Goal: Entertainment & Leisure: Consume media (video, audio)

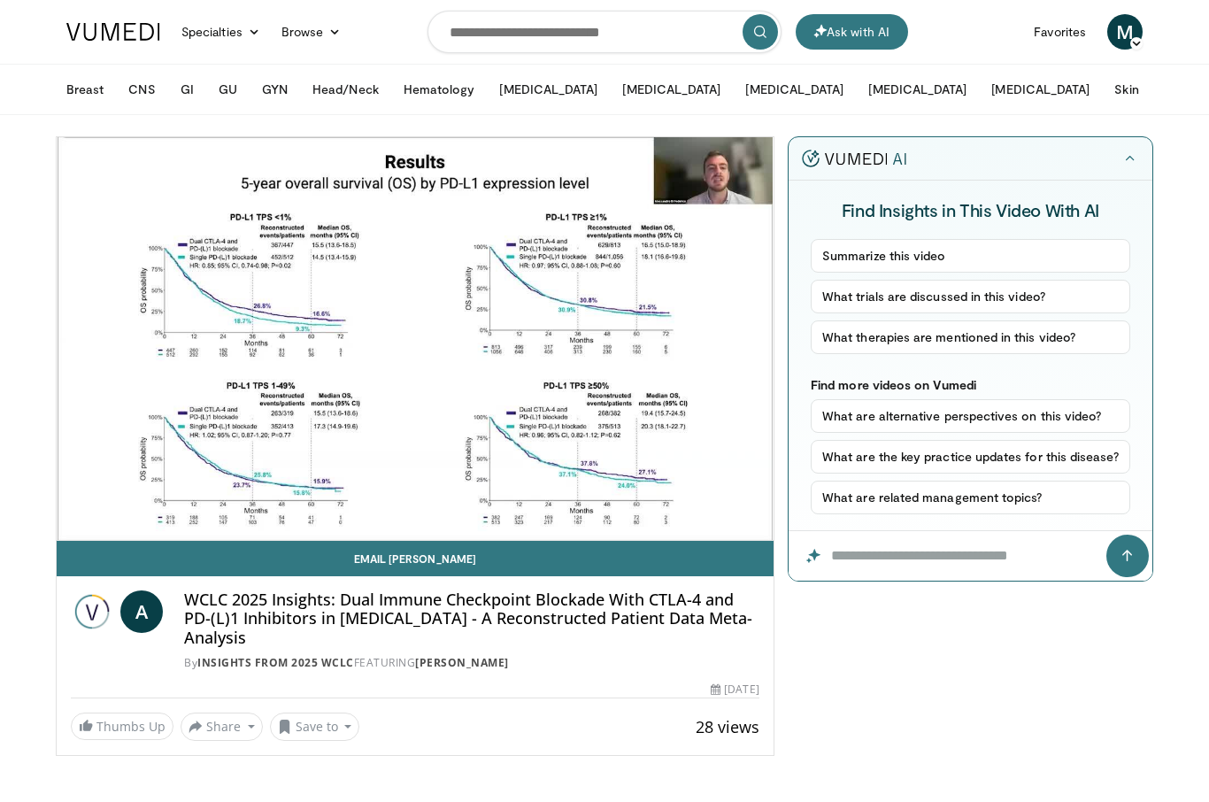
click at [396, 403] on div "10 seconds Tap to unmute" at bounding box center [415, 338] width 717 height 403
click at [761, 540] on span "Video Player" at bounding box center [755, 557] width 35 height 35
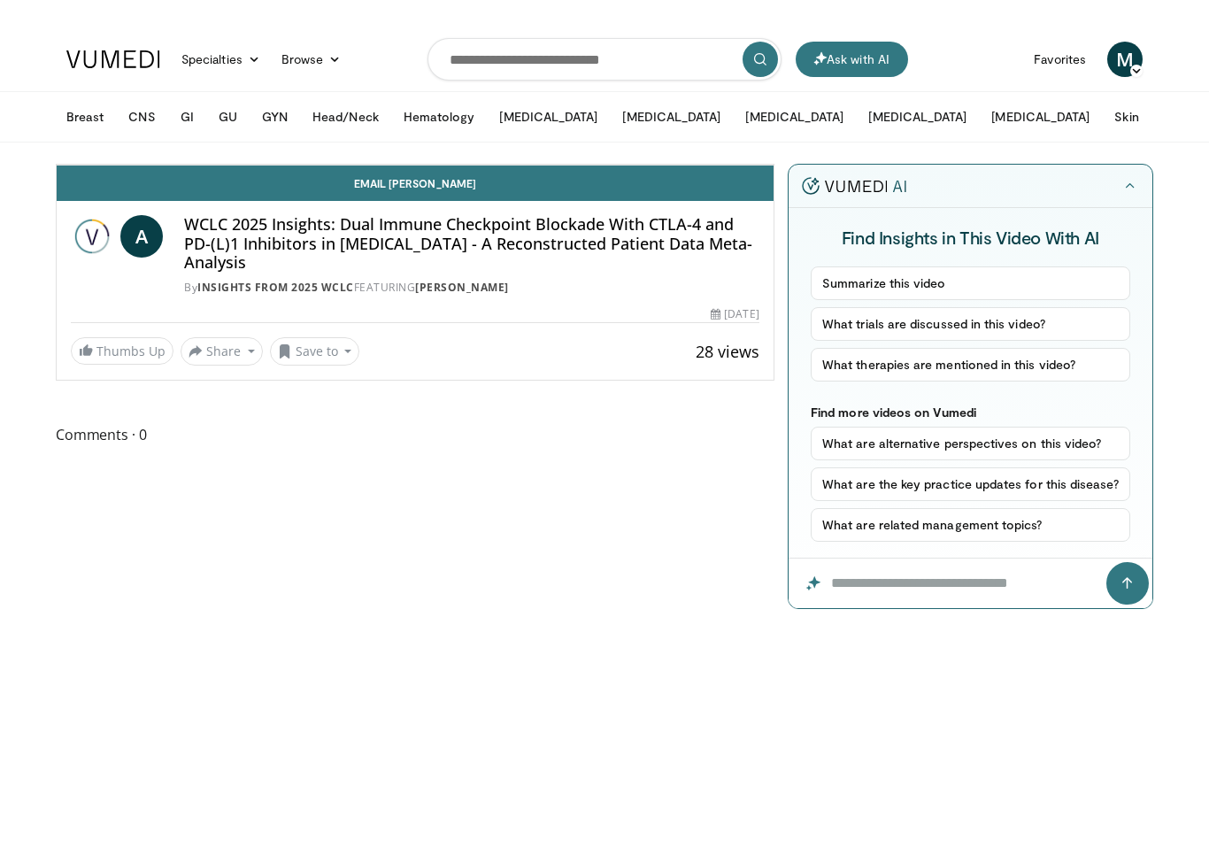
scroll to position [21, 0]
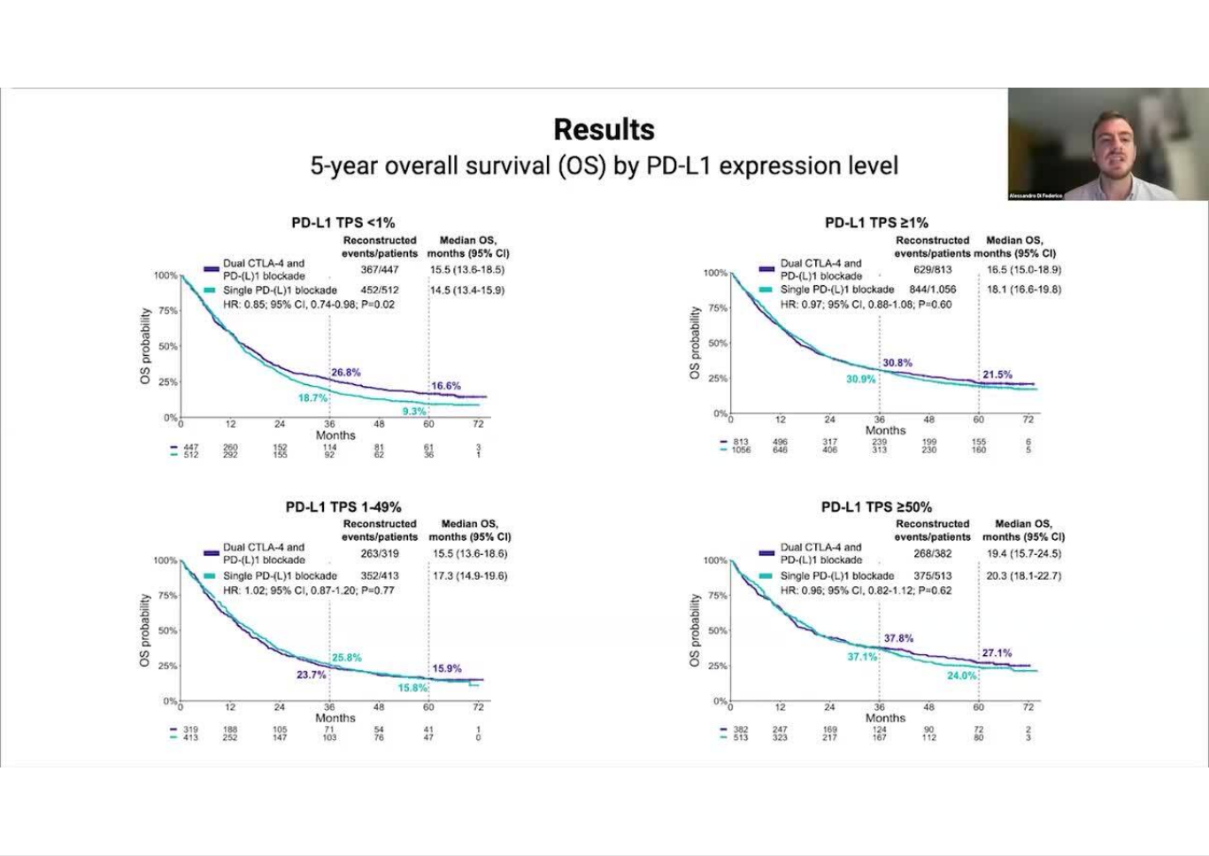
click at [1037, 501] on div "10 seconds Tap to unmute" at bounding box center [604, 427] width 1209 height 855
click at [666, 522] on div "10 seconds Tap to unmute" at bounding box center [604, 427] width 1209 height 855
